Goal: Task Accomplishment & Management: Use online tool/utility

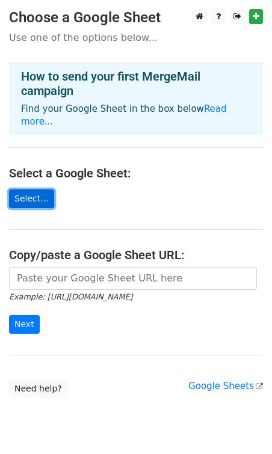
click at [43, 189] on link "Select..." at bounding box center [31, 198] width 45 height 19
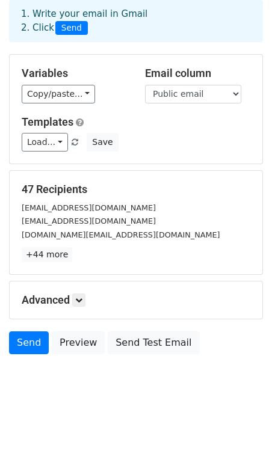
scroll to position [61, 0]
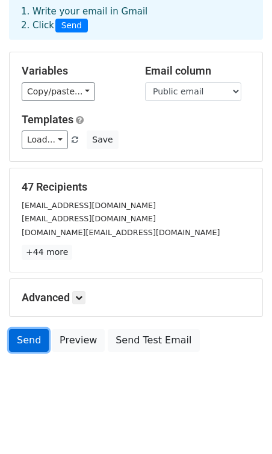
click at [31, 345] on link "Send" at bounding box center [29, 340] width 40 height 23
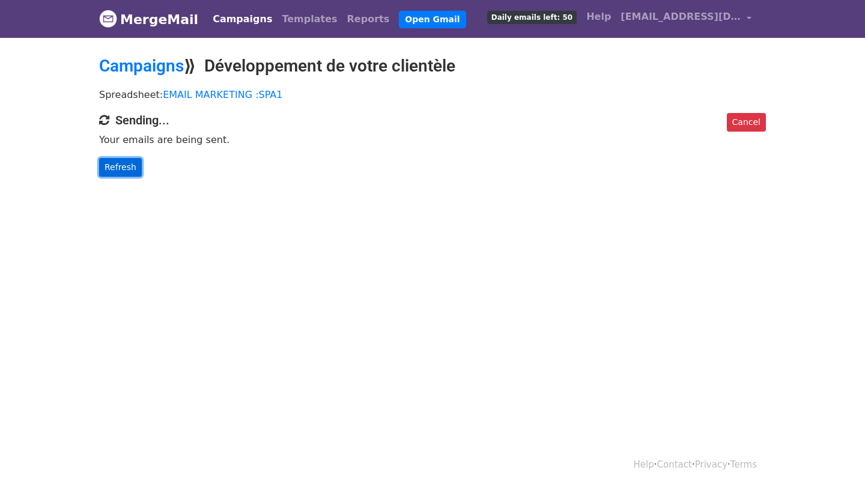
click at [132, 167] on link "Refresh" at bounding box center [120, 167] width 43 height 19
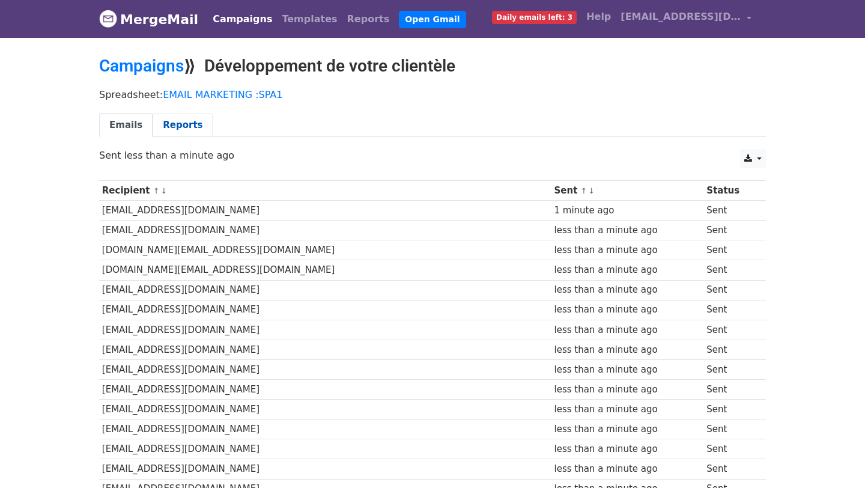
click at [182, 124] on link "Reports" at bounding box center [183, 125] width 60 height 25
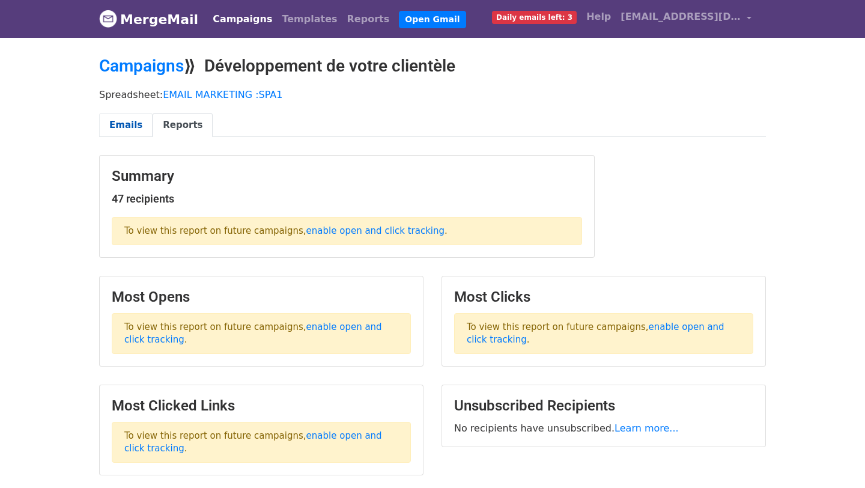
click at [126, 120] on link "Emails" at bounding box center [125, 125] width 53 height 25
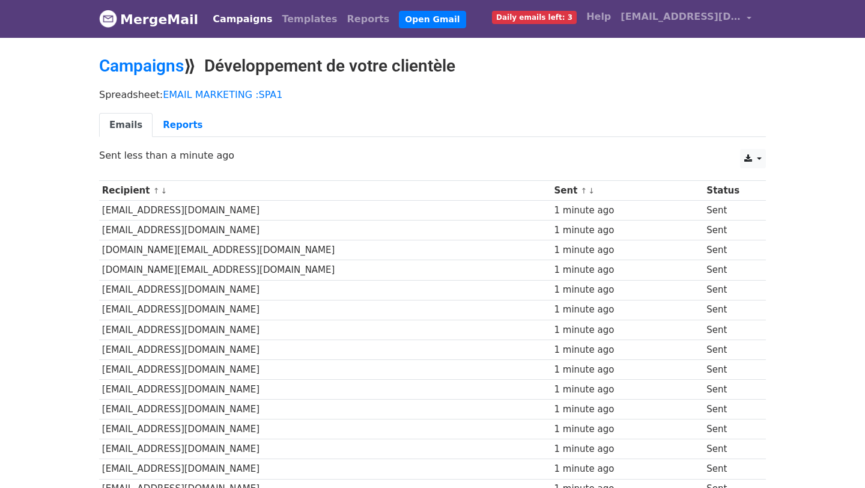
click at [538, 22] on span "Daily emails left: 3" at bounding box center [534, 17] width 85 height 13
